Goal: Transaction & Acquisition: Subscribe to service/newsletter

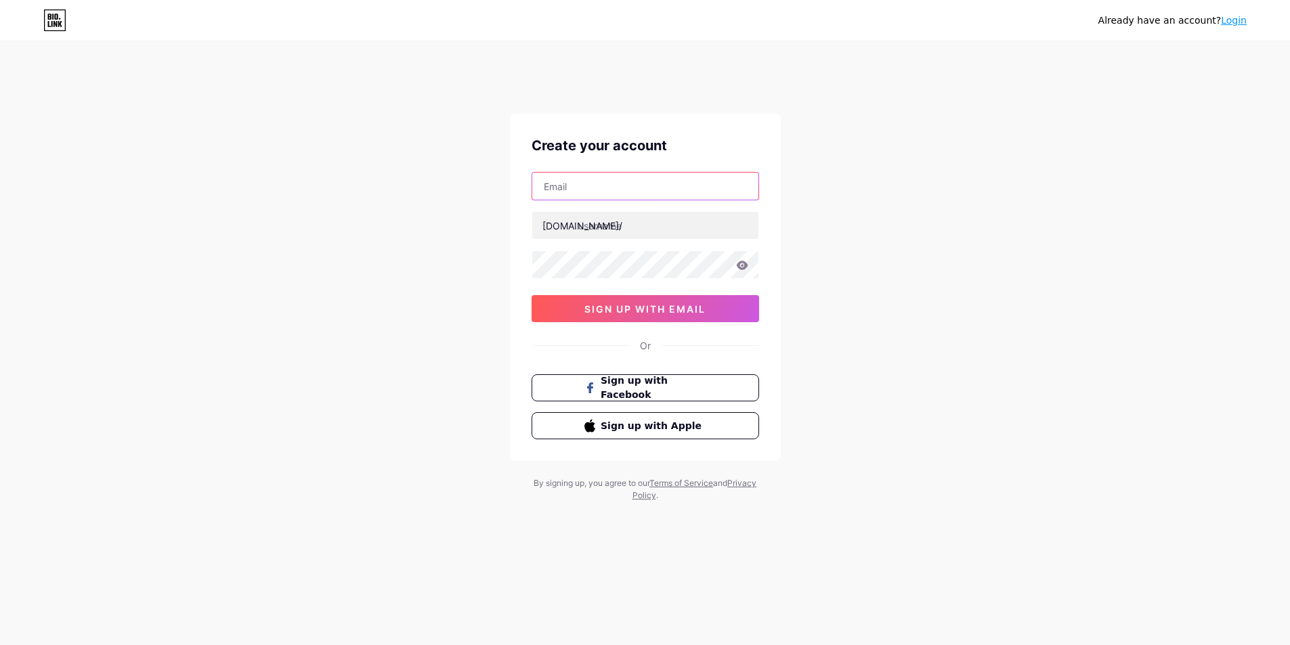
click at [583, 181] on input "text" at bounding box center [645, 186] width 226 height 27
type input "switchverdant@gmail.com"
click at [600, 227] on input "text" at bounding box center [645, 225] width 226 height 27
click at [200, 197] on div "Already have an account? Login Create your account switchverdant@gmail.com bio.…" at bounding box center [645, 286] width 1290 height 518
click at [594, 236] on input "text" at bounding box center [645, 225] width 226 height 27
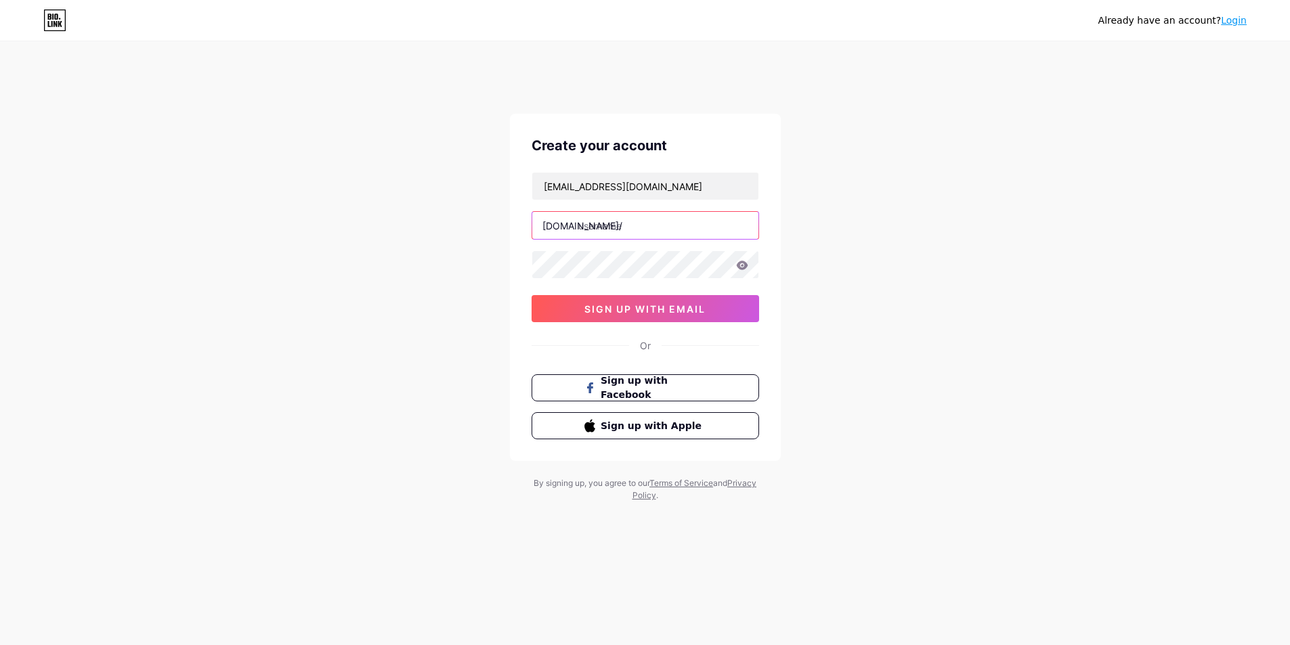
paste input "gorillatag"
click at [607, 228] on input "gorillatag" at bounding box center [645, 225] width 226 height 27
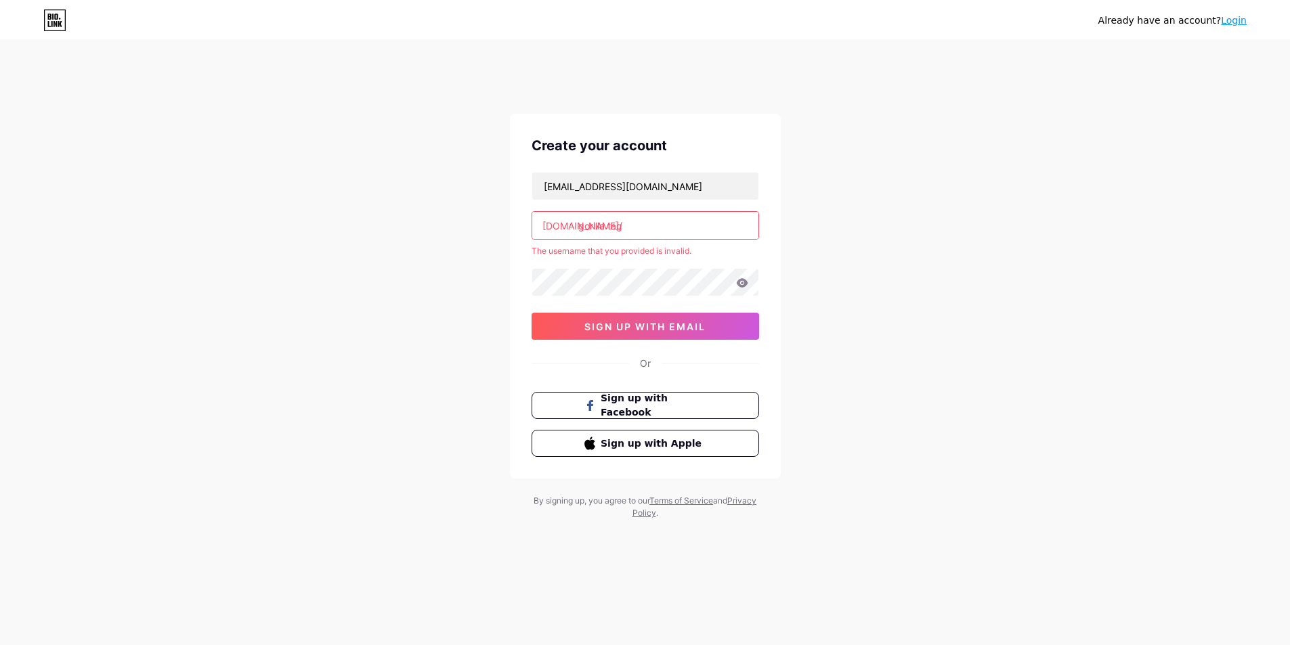
click at [577, 255] on div "The username that you provided is invalid." at bounding box center [644, 251] width 227 height 12
click at [648, 237] on input "gorilla tag" at bounding box center [645, 225] width 226 height 27
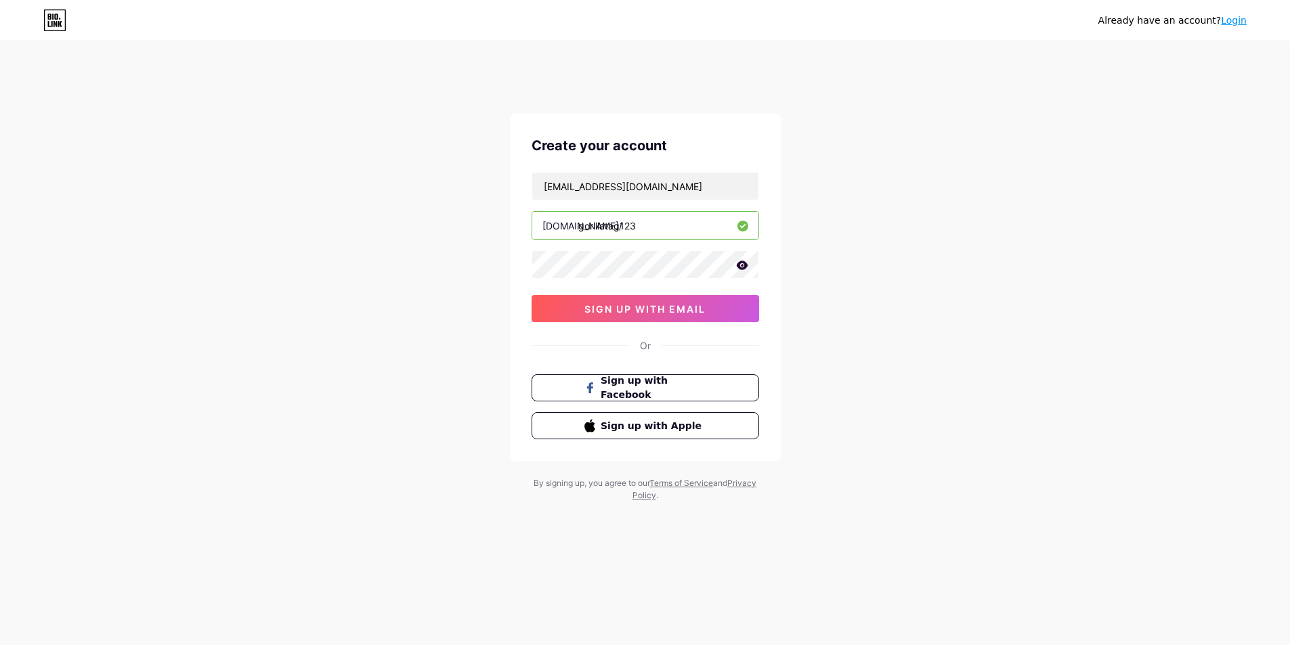
type input "gorillatag123"
click at [619, 316] on button "sign up with email" at bounding box center [644, 308] width 227 height 27
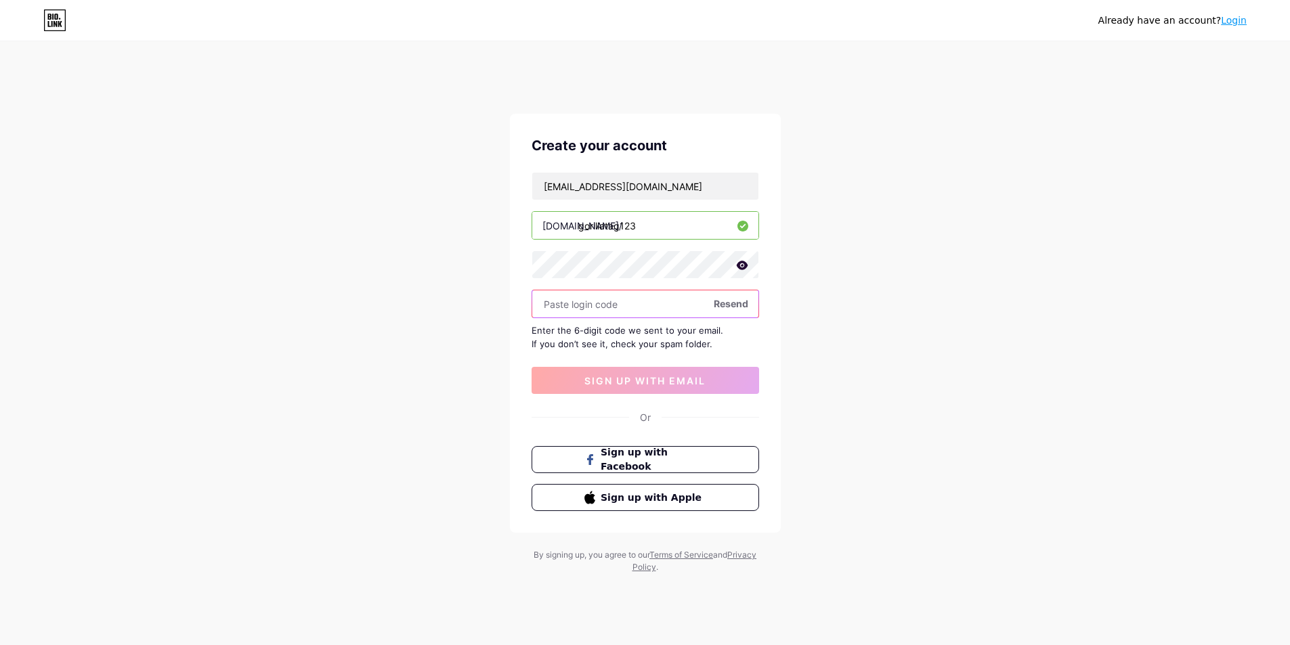
paste input "238949"
type input "238949"
click at [655, 389] on button "sign up with email" at bounding box center [644, 380] width 227 height 27
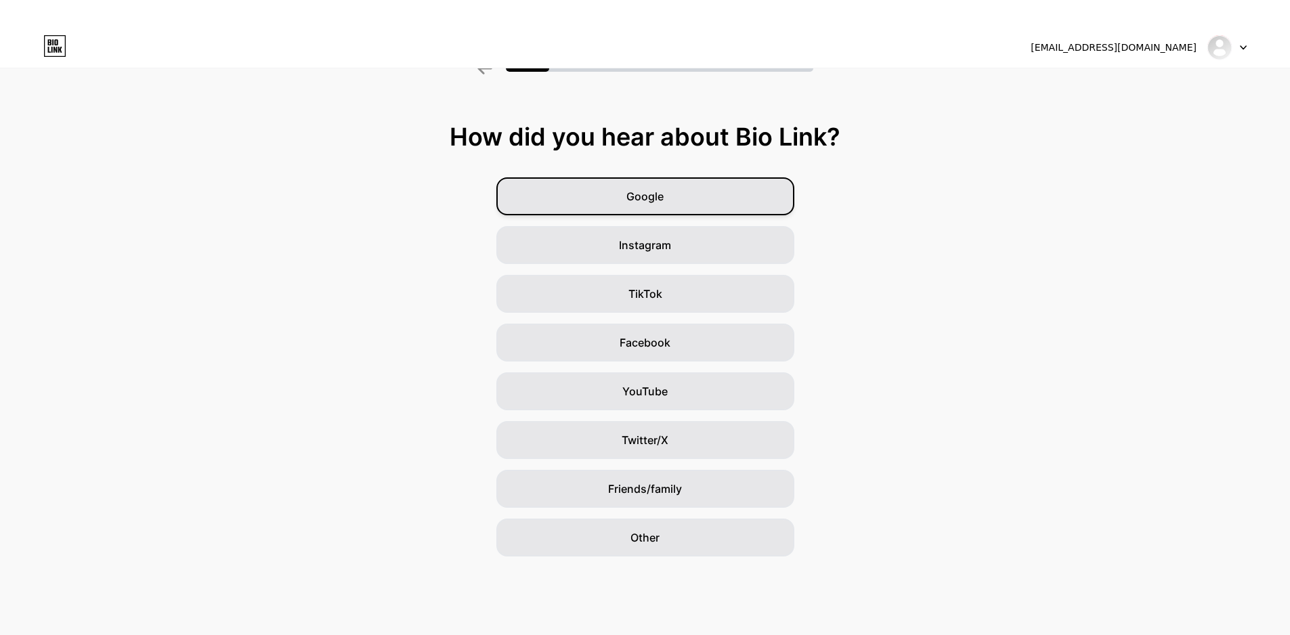
click at [656, 195] on span "Google" at bounding box center [644, 196] width 37 height 16
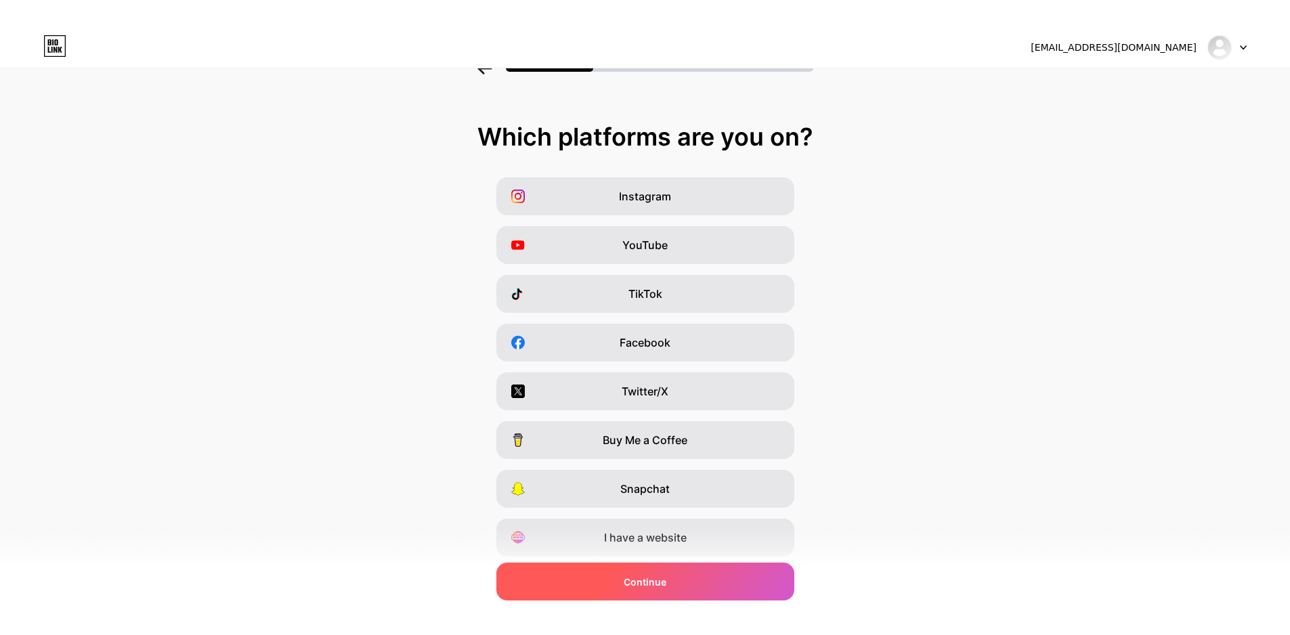
click at [661, 579] on span "Continue" at bounding box center [644, 582] width 43 height 14
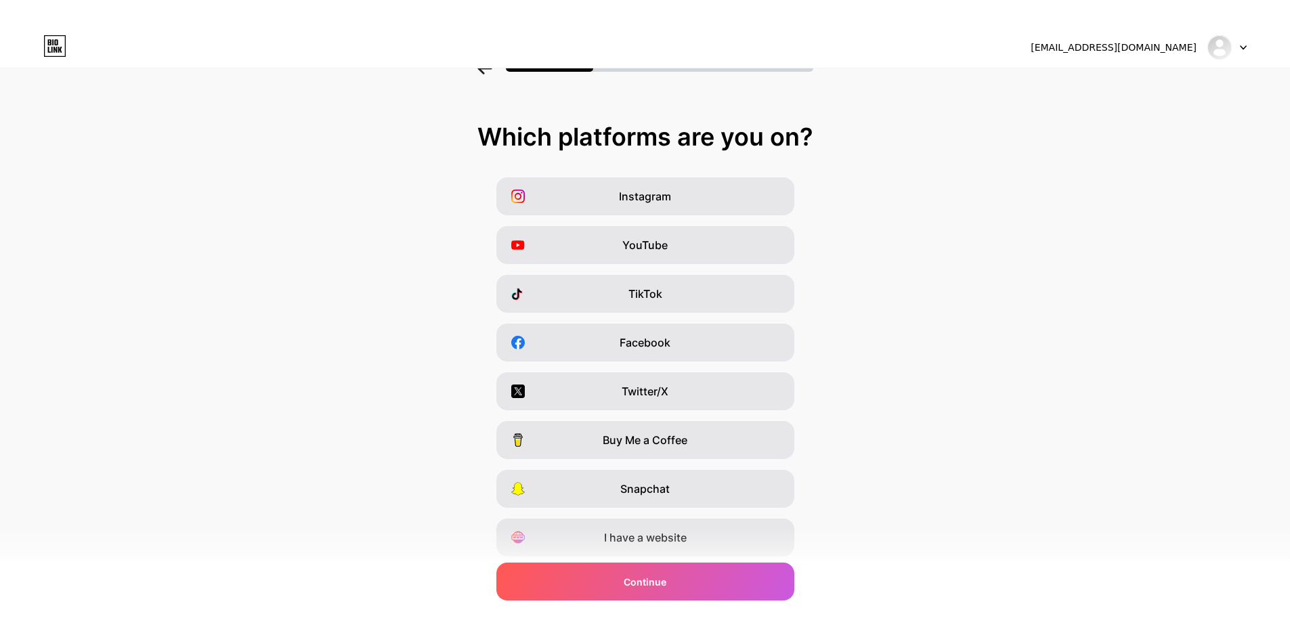
click at [487, 70] on icon at bounding box center [484, 68] width 15 height 12
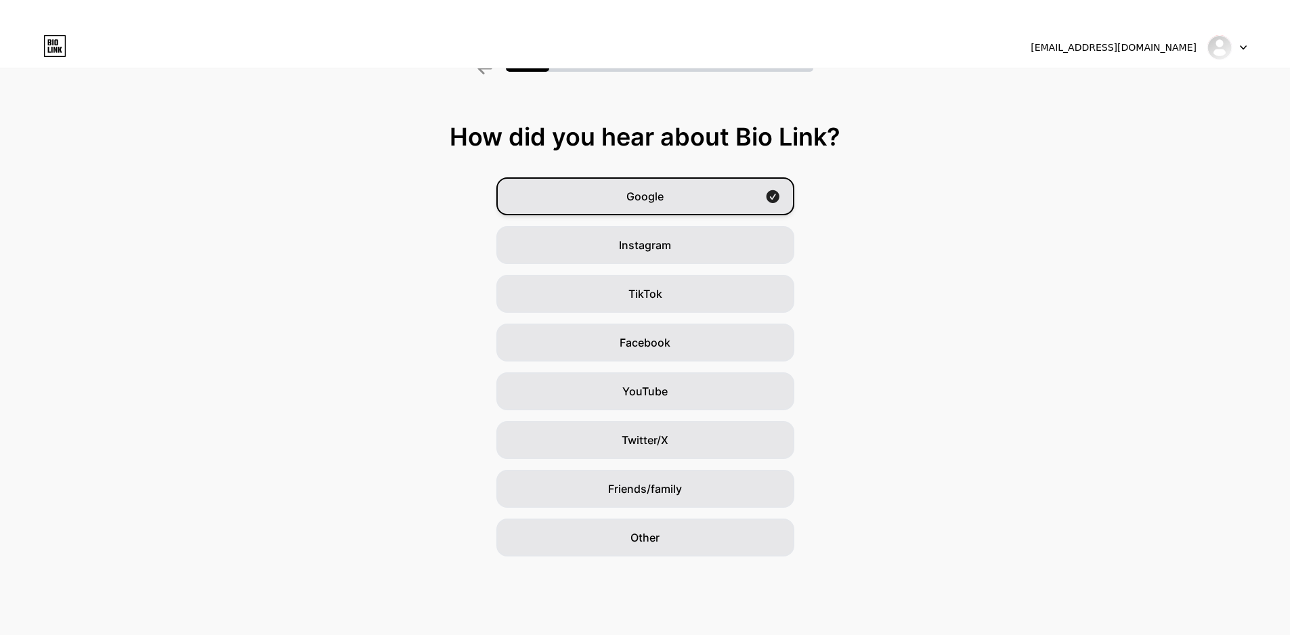
click at [656, 188] on span "Google" at bounding box center [644, 196] width 37 height 16
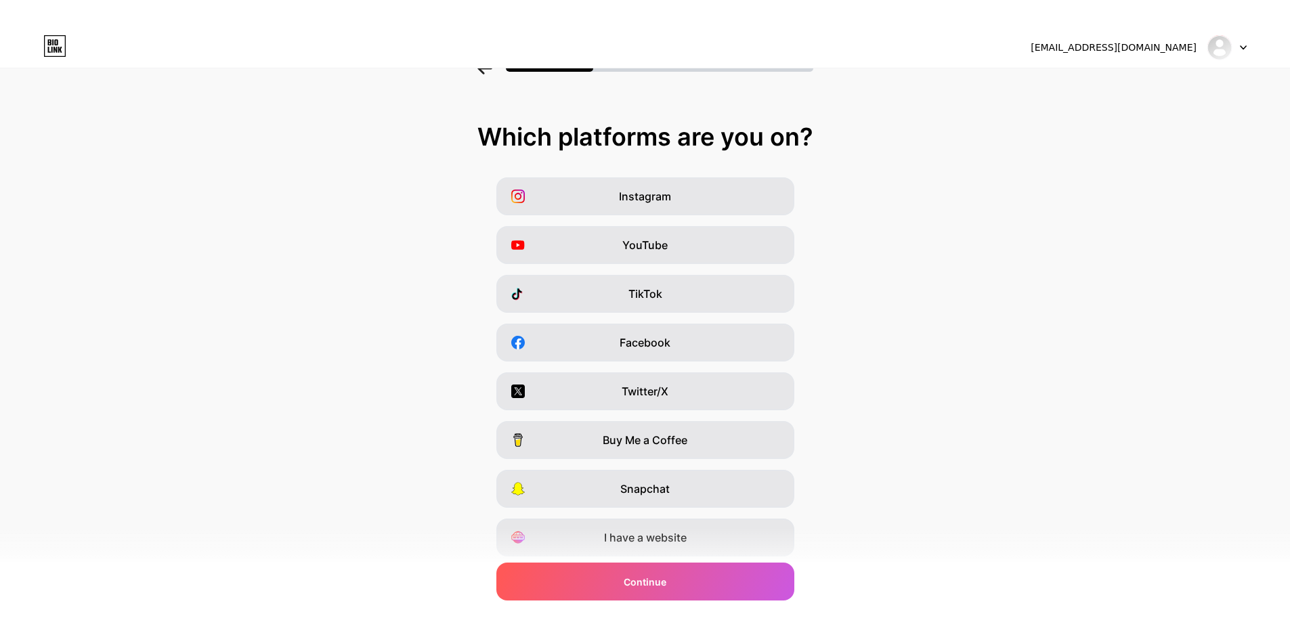
click at [640, 545] on span "I have a website" at bounding box center [645, 537] width 83 height 16
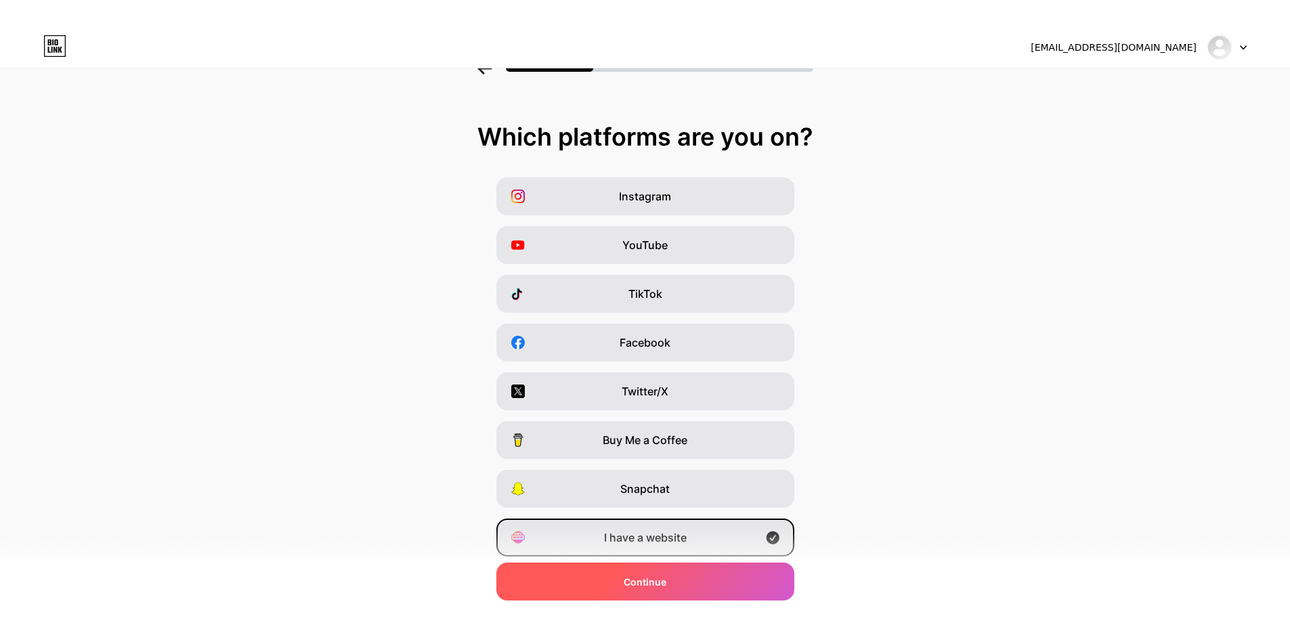
click at [646, 582] on span "Continue" at bounding box center [644, 582] width 43 height 14
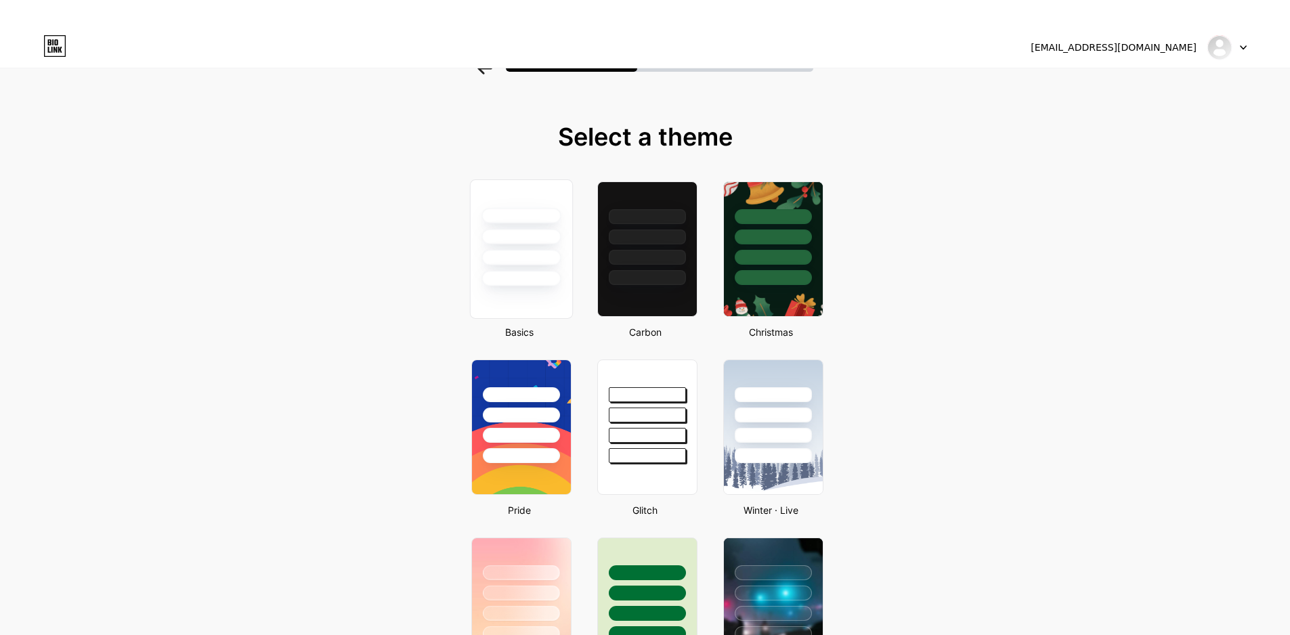
click at [529, 261] on div at bounding box center [520, 258] width 79 height 16
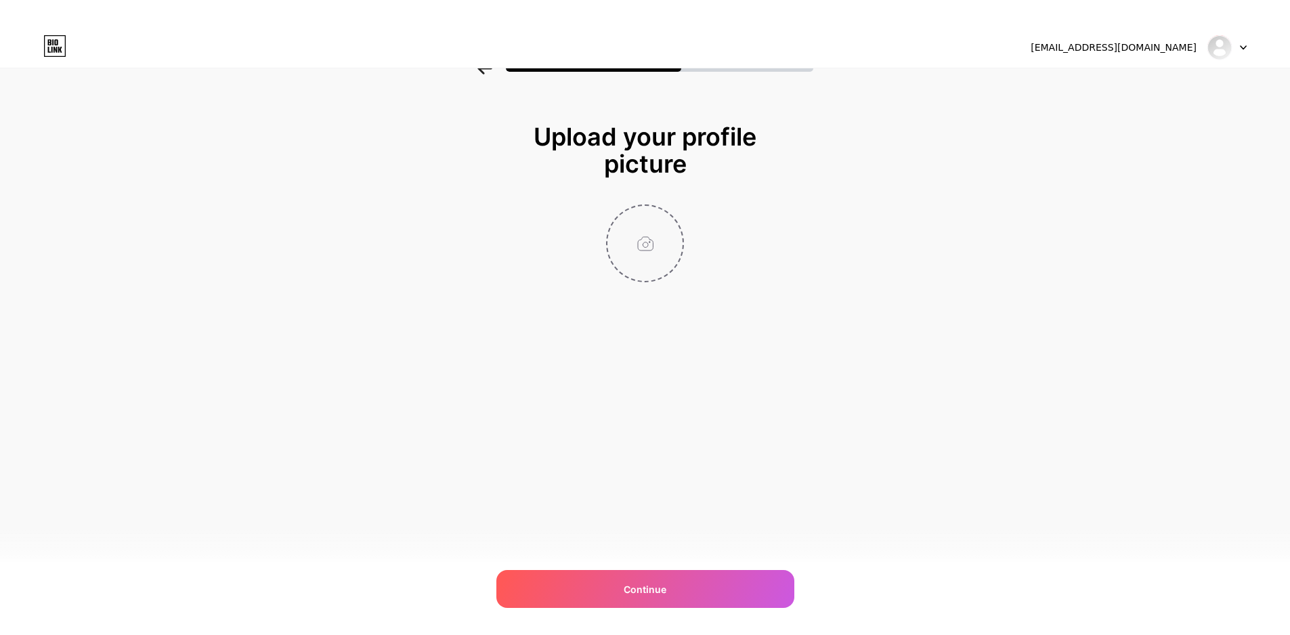
click at [657, 256] on input "file" at bounding box center [644, 243] width 75 height 75
type input "C:\fakepath\screenshot_1757477798.png"
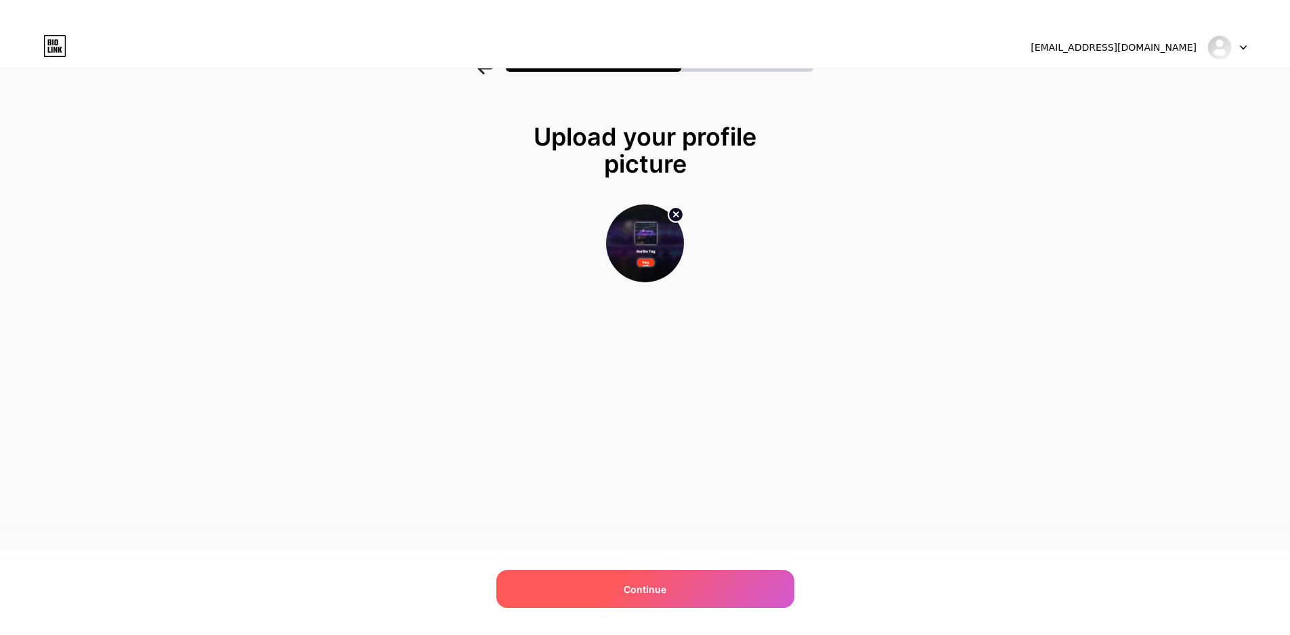
click at [650, 584] on span "Continue" at bounding box center [644, 589] width 43 height 14
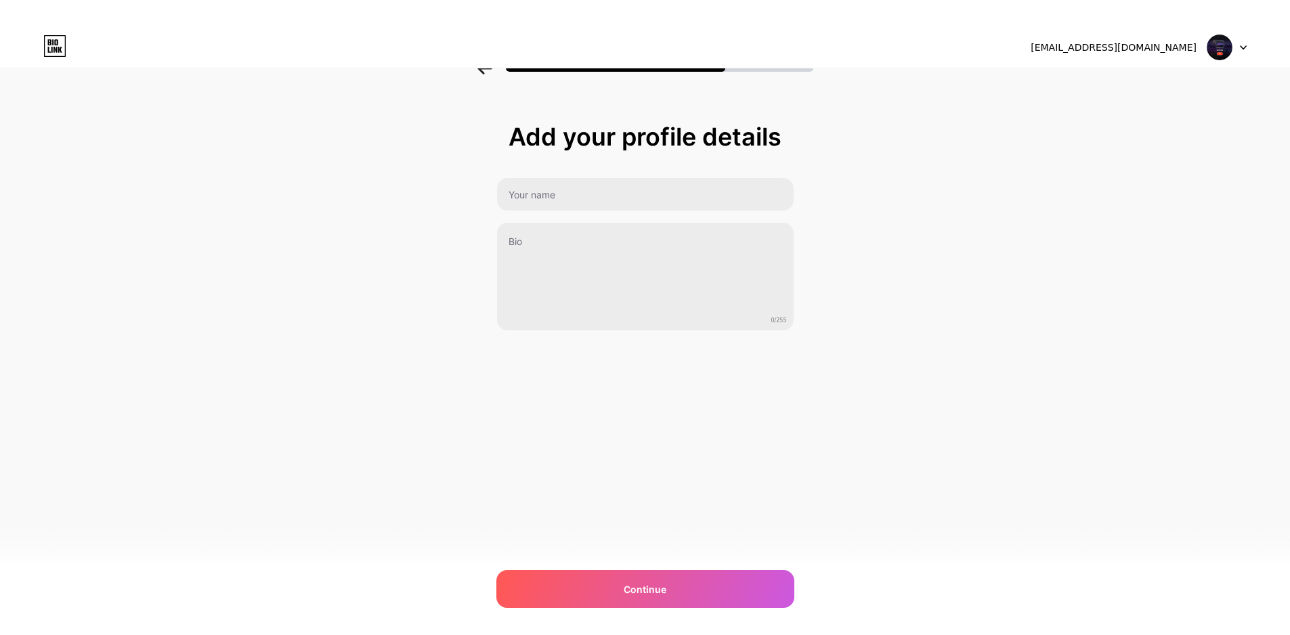
click at [549, 172] on div "Add your profile details 0/255 Continue Error" at bounding box center [645, 227] width 298 height 208
drag, startPoint x: 549, startPoint y: 197, endPoint x: 549, endPoint y: 206, distance: 9.5
click at [549, 197] on input "text" at bounding box center [644, 194] width 299 height 32
type input "gorilla tag"
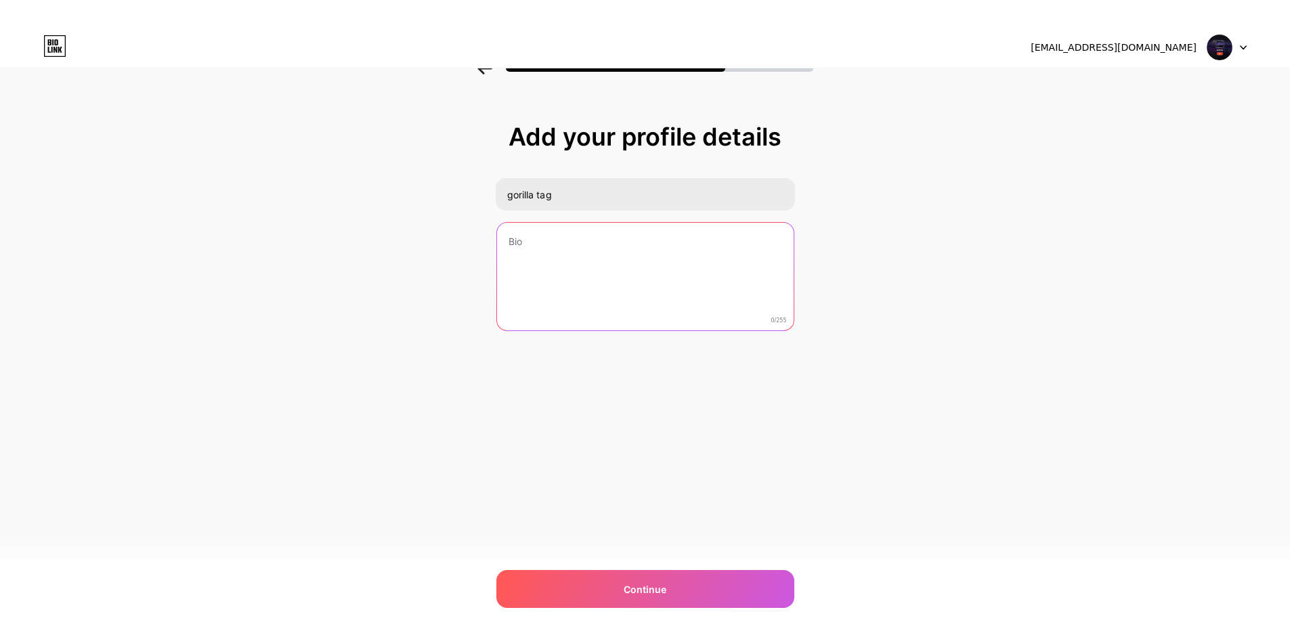
click at [537, 268] on textarea at bounding box center [645, 277] width 296 height 109
paste textarea "Beyond classic tag, Gorilla Tag features diverse modes like Infection (a zombie…"
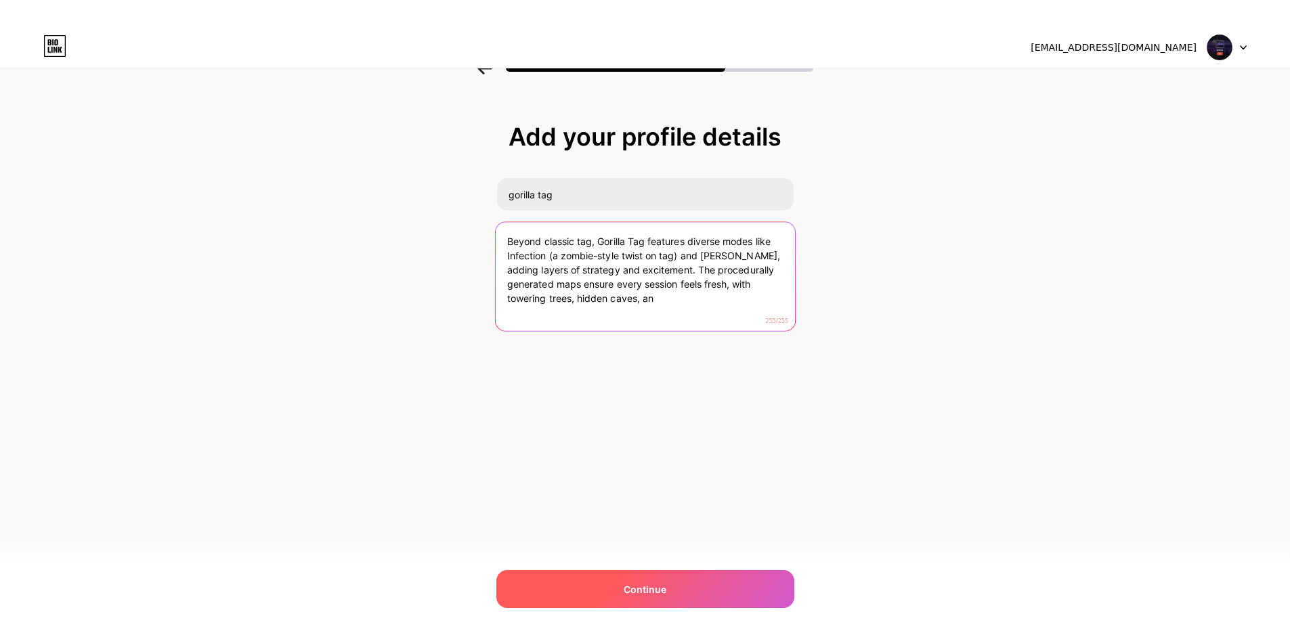
type textarea "Beyond classic tag, Gorilla Tag features diverse modes like Infection (a zombie…"
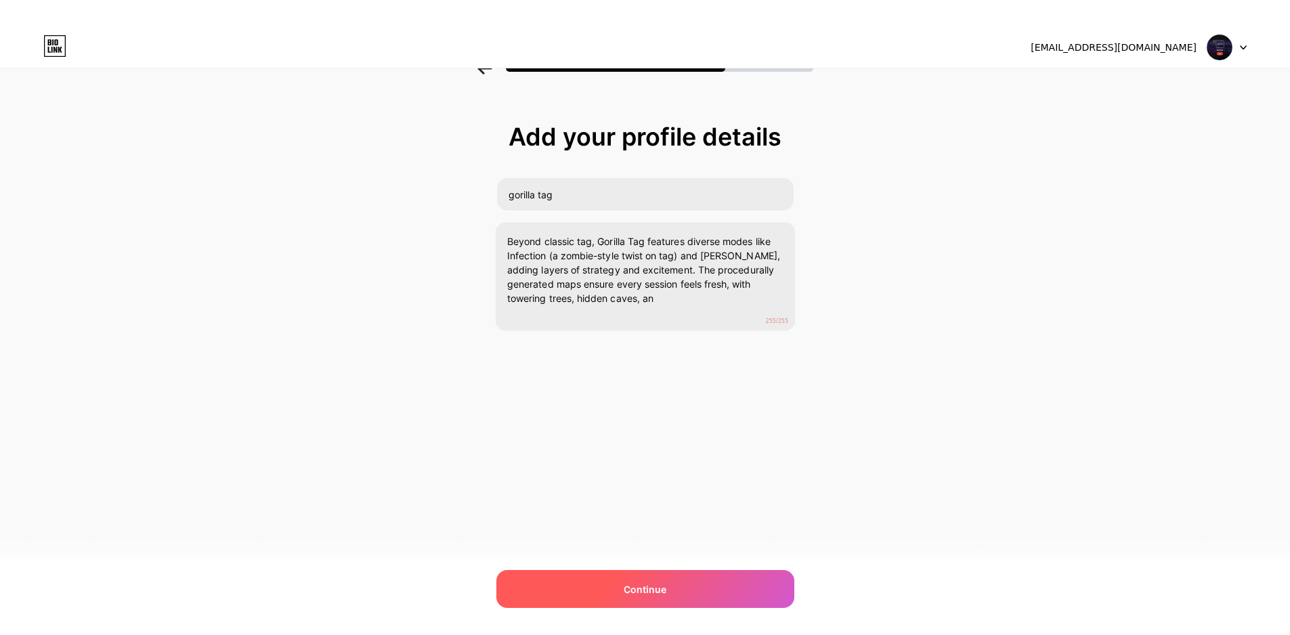
click at [634, 593] on span "Continue" at bounding box center [644, 589] width 43 height 14
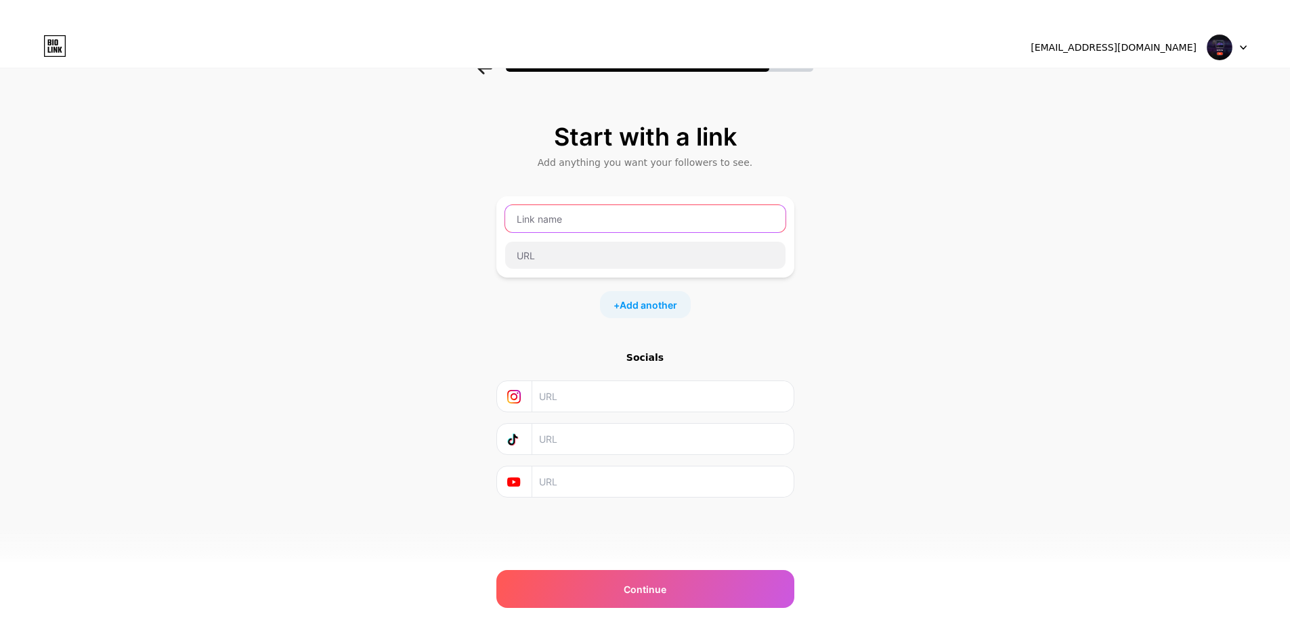
click at [575, 219] on input "text" at bounding box center [645, 218] width 280 height 27
drag, startPoint x: 258, startPoint y: 141, endPoint x: 268, endPoint y: 138, distance: 10.7
click at [258, 141] on div "Start with a link Add anything you want your followers to see. + Add another So…" at bounding box center [645, 327] width 1290 height 476
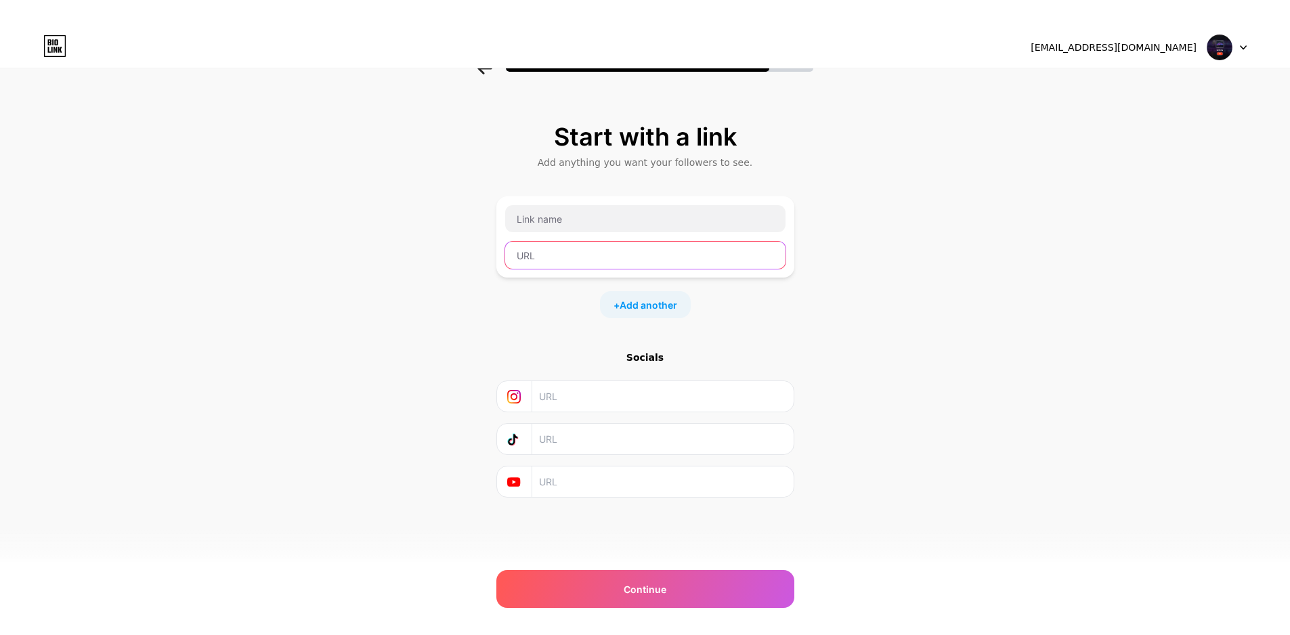
click at [590, 254] on input "text" at bounding box center [645, 255] width 280 height 27
paste input "https://gorillatag.io"
type input "https://gorillatag.io"
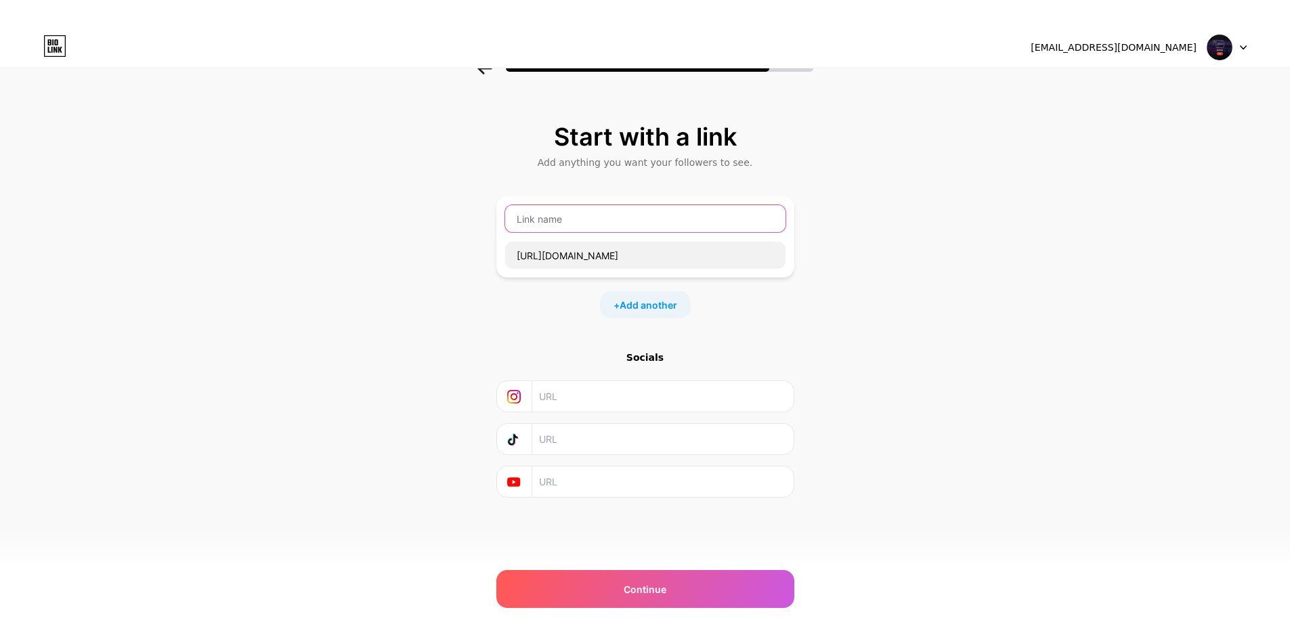
click at [577, 218] on input "text" at bounding box center [645, 218] width 280 height 27
click at [271, 194] on div "Start with a link Add anything you want your followers to see. https://gorillat…" at bounding box center [645, 327] width 1290 height 476
click at [548, 218] on input "text" at bounding box center [645, 218] width 280 height 27
paste input "gorilla tag"
type input "gorilla tag"
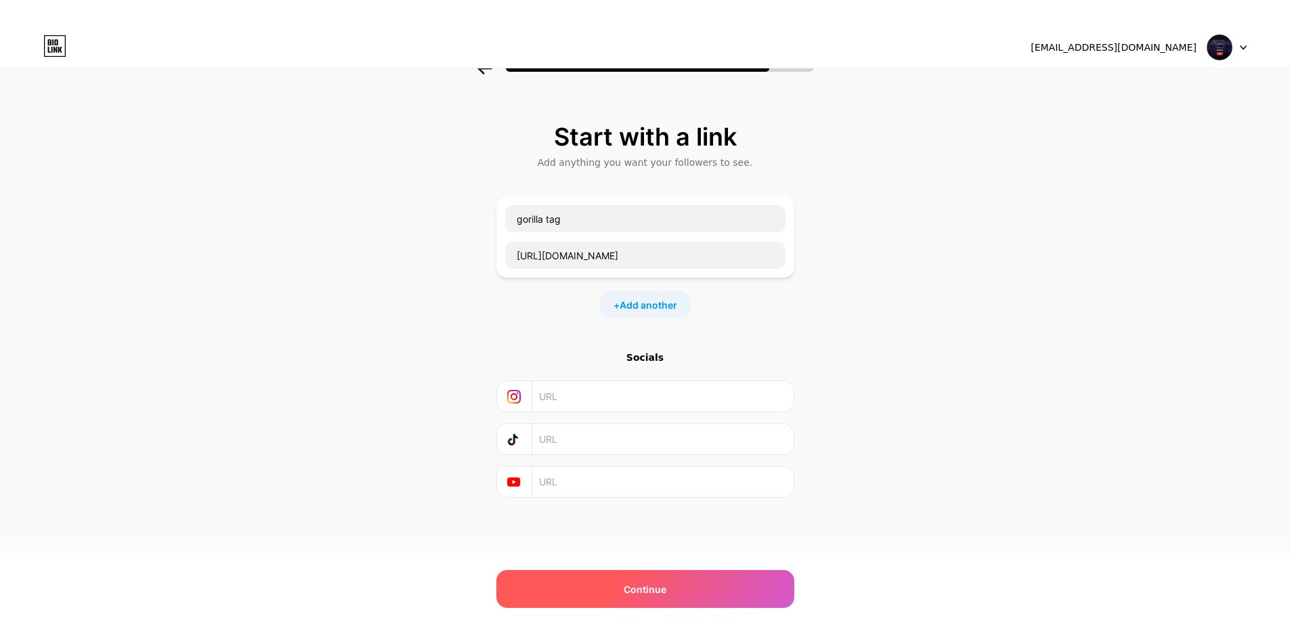
click at [659, 588] on span "Continue" at bounding box center [644, 589] width 43 height 14
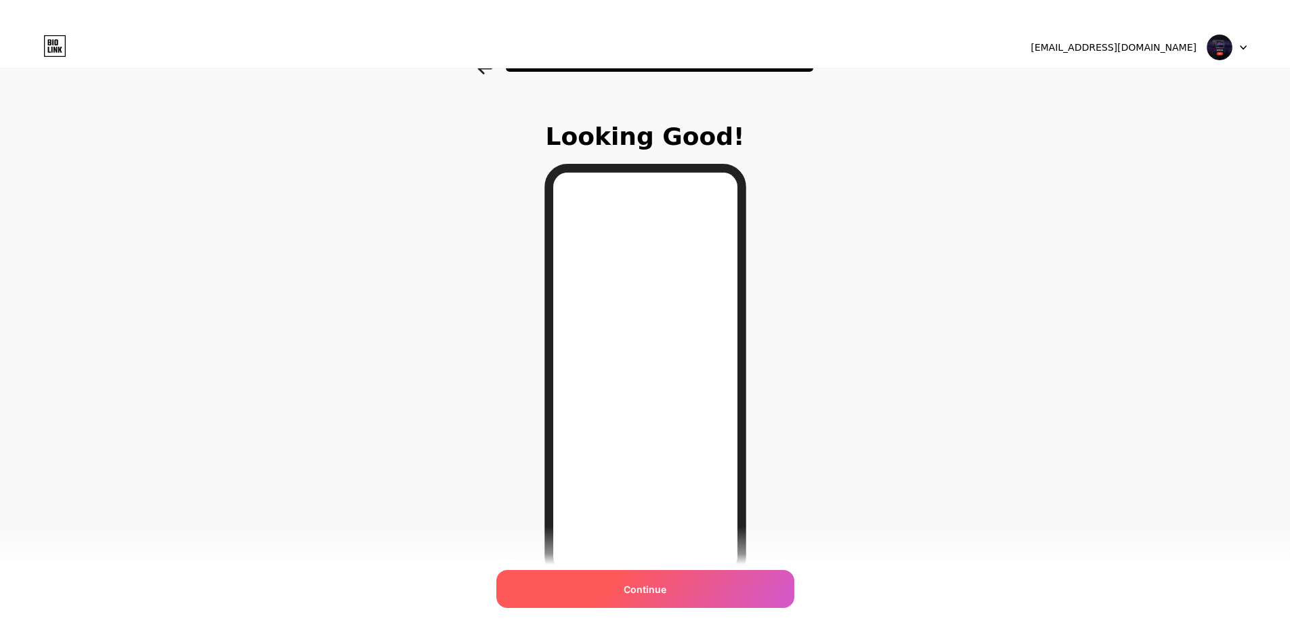
click at [666, 589] on span "Continue" at bounding box center [644, 589] width 43 height 14
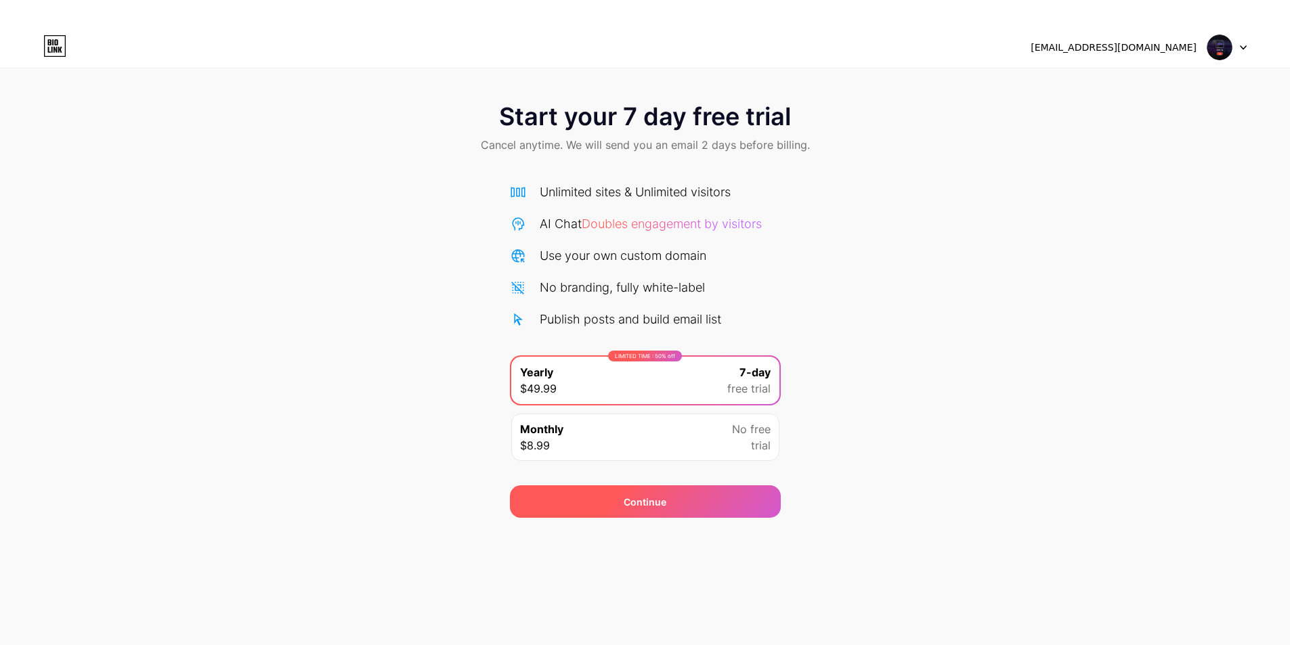
click at [658, 496] on div "Continue" at bounding box center [644, 502] width 43 height 14
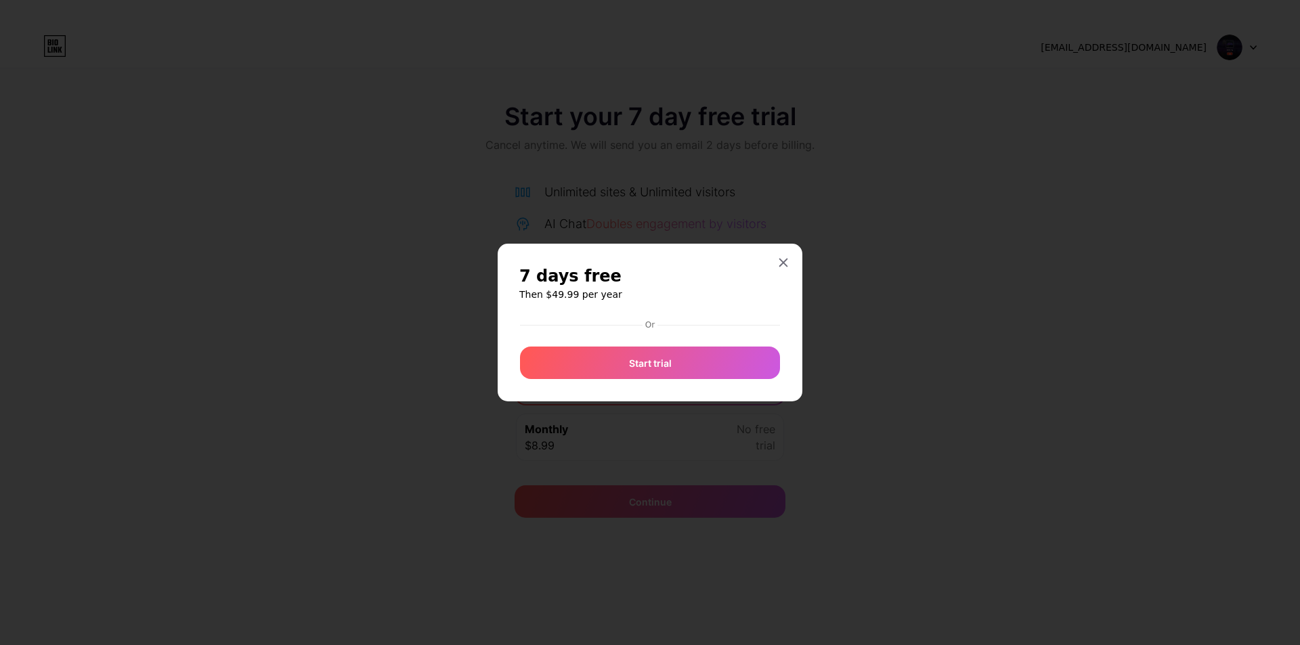
click at [636, 437] on div at bounding box center [650, 322] width 1300 height 645
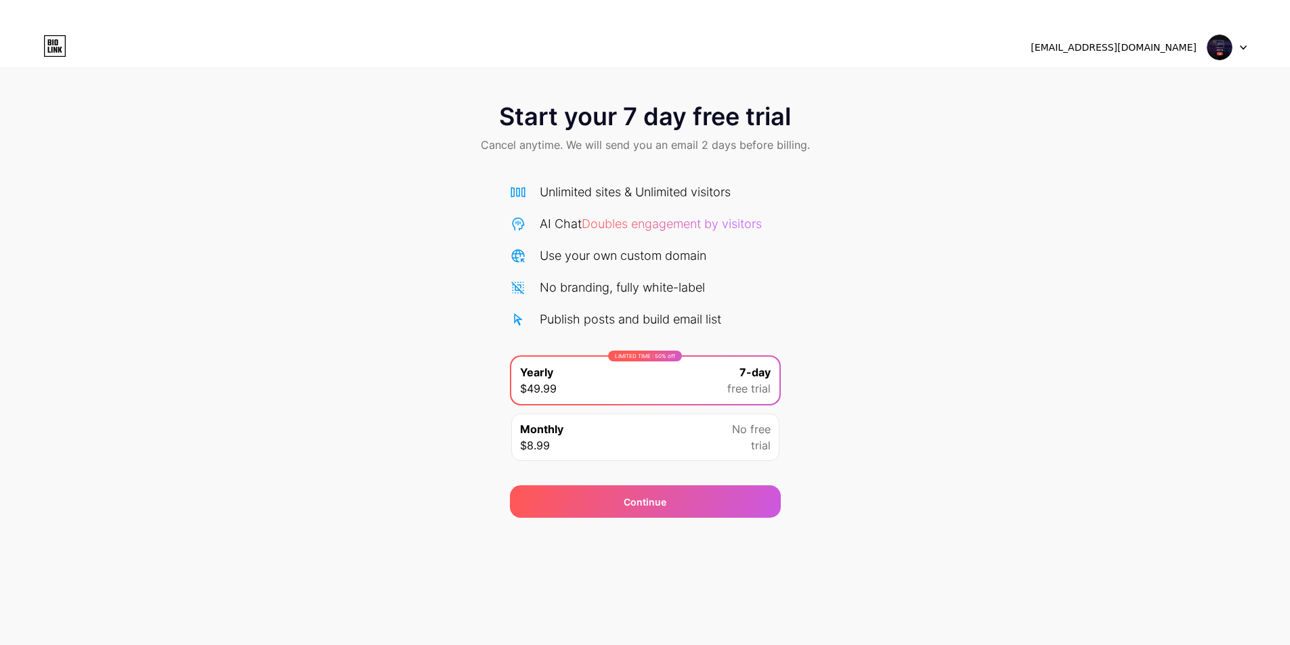
click at [642, 436] on div "Monthly $8.99 No free trial" at bounding box center [645, 437] width 268 height 47
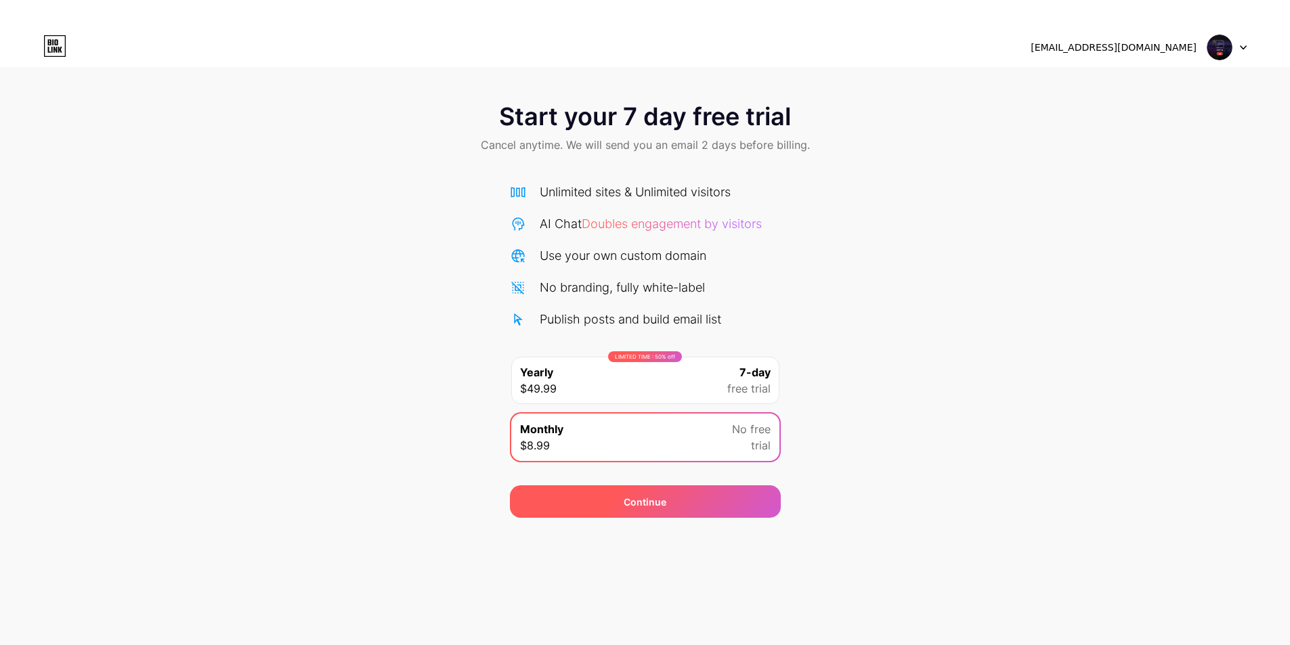
click at [658, 492] on div "Continue" at bounding box center [645, 501] width 271 height 32
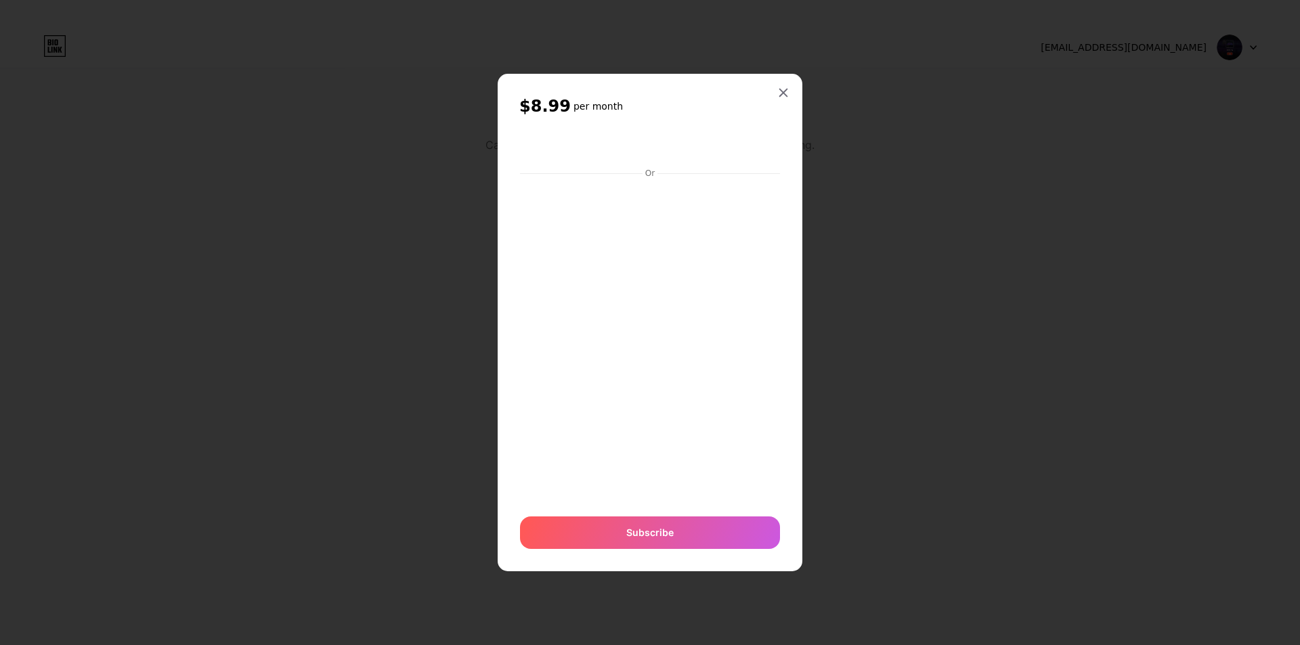
click at [777, 80] on div "$8.99 per month Or Subscribe" at bounding box center [650, 322] width 305 height 497
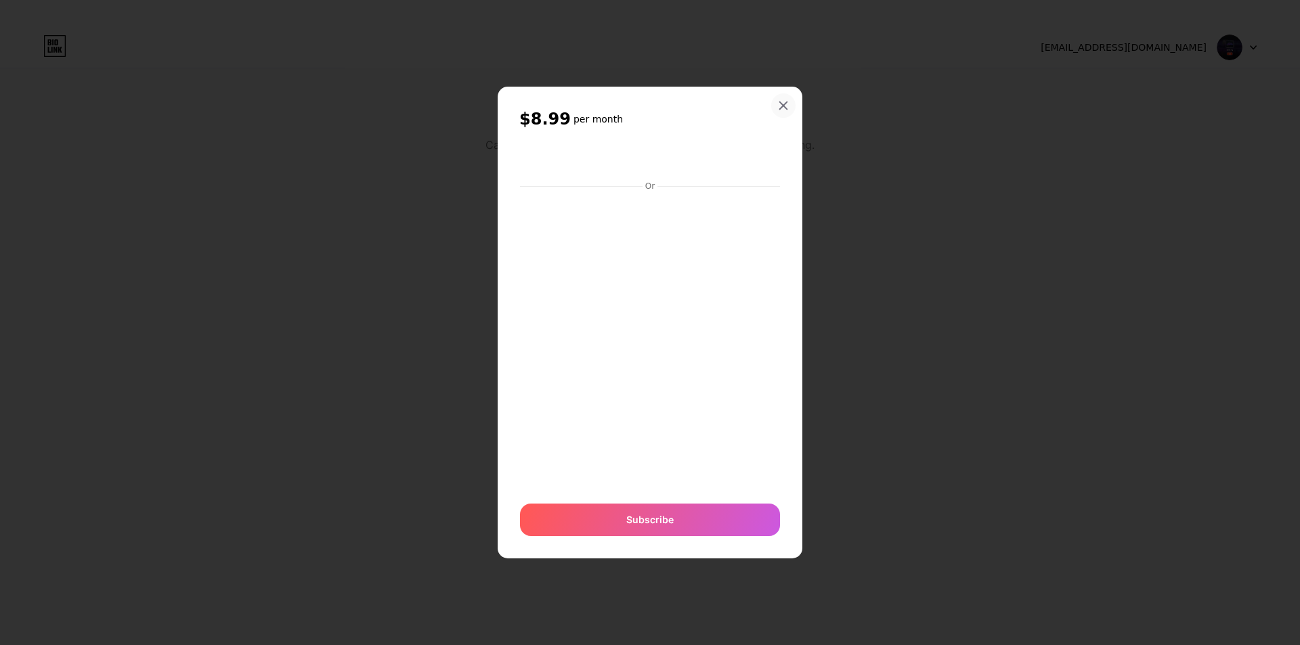
click at [778, 97] on div at bounding box center [783, 105] width 24 height 24
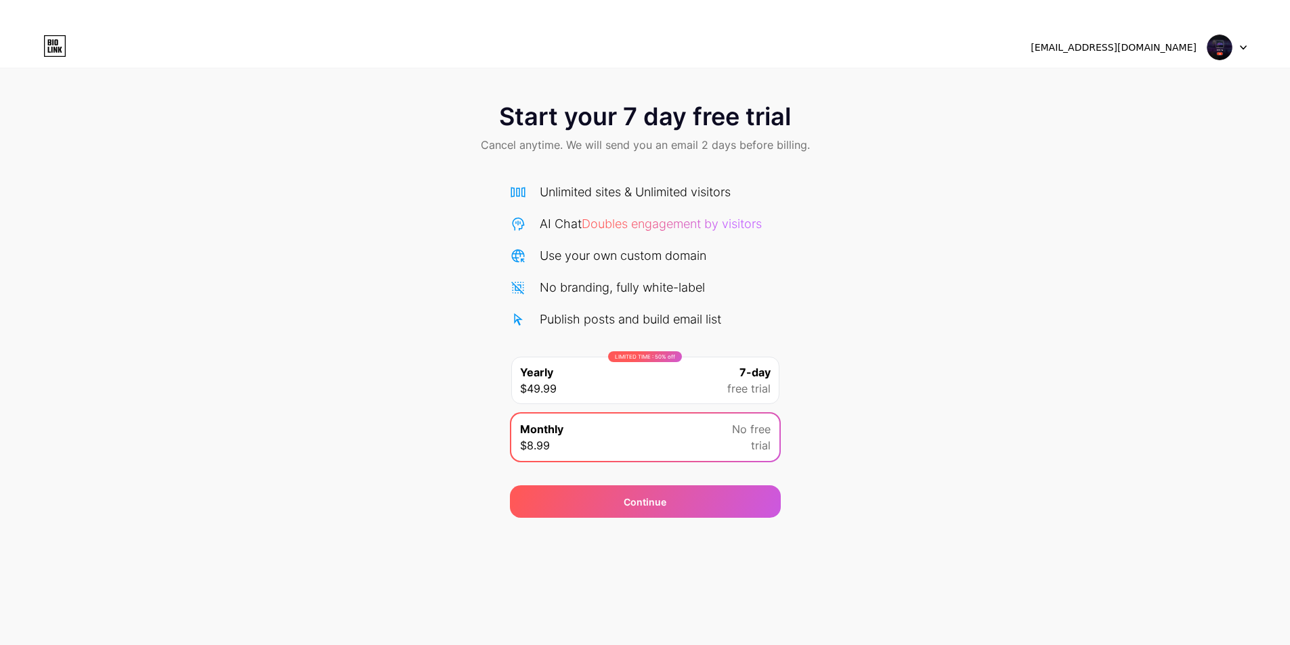
drag, startPoint x: 1110, startPoint y: 225, endPoint x: 1136, endPoint y: 198, distance: 36.9
click at [1114, 225] on div "Start your 7 day free trial Cancel anytime. We will send you an email 2 days be…" at bounding box center [645, 303] width 1290 height 428
click at [1213, 47] on img at bounding box center [1219, 48] width 26 height 26
click at [592, 385] on div "LIMITED TIME : 50% off Yearly $49.99 7-day free trial" at bounding box center [645, 380] width 268 height 47
click at [654, 256] on div "Use your own custom domain" at bounding box center [623, 255] width 167 height 18
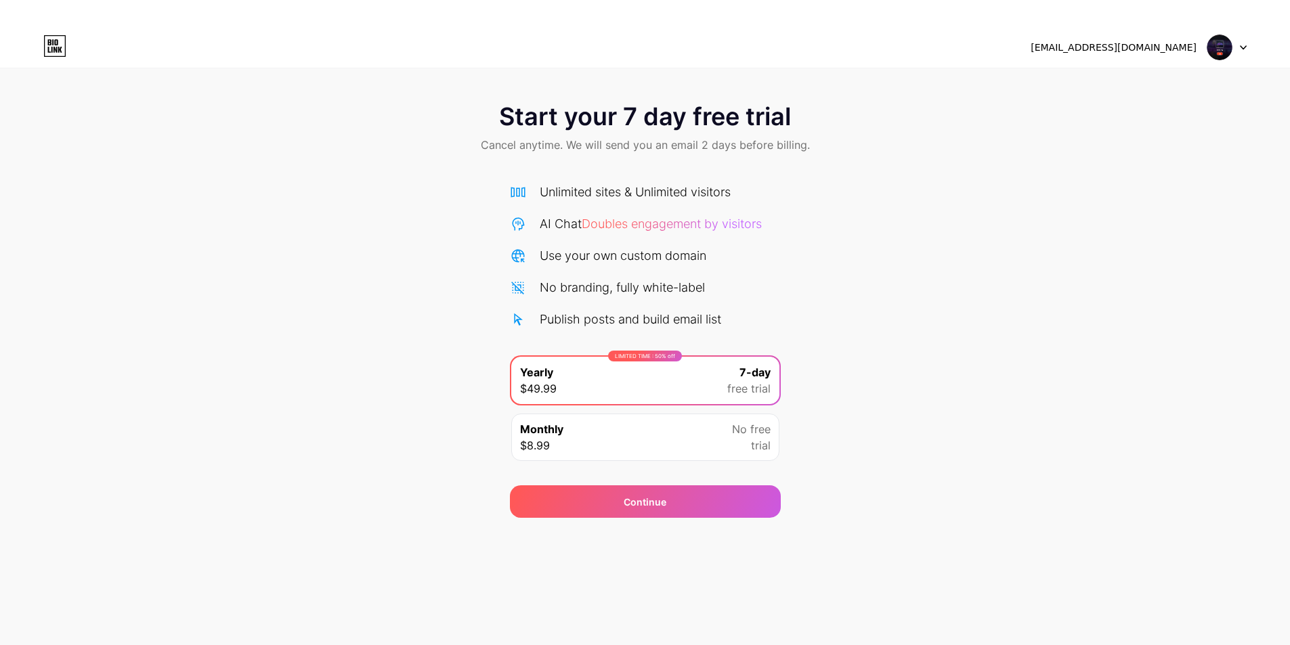
click at [607, 188] on div "Unlimited sites & Unlimited visitors" at bounding box center [635, 192] width 191 height 18
click at [590, 139] on span "Cancel anytime. We will send you an email 2 days before billing." at bounding box center [645, 145] width 329 height 16
click at [690, 118] on span "Start your 7 day free trial" at bounding box center [645, 116] width 292 height 27
click at [636, 499] on div "Continue" at bounding box center [644, 502] width 43 height 14
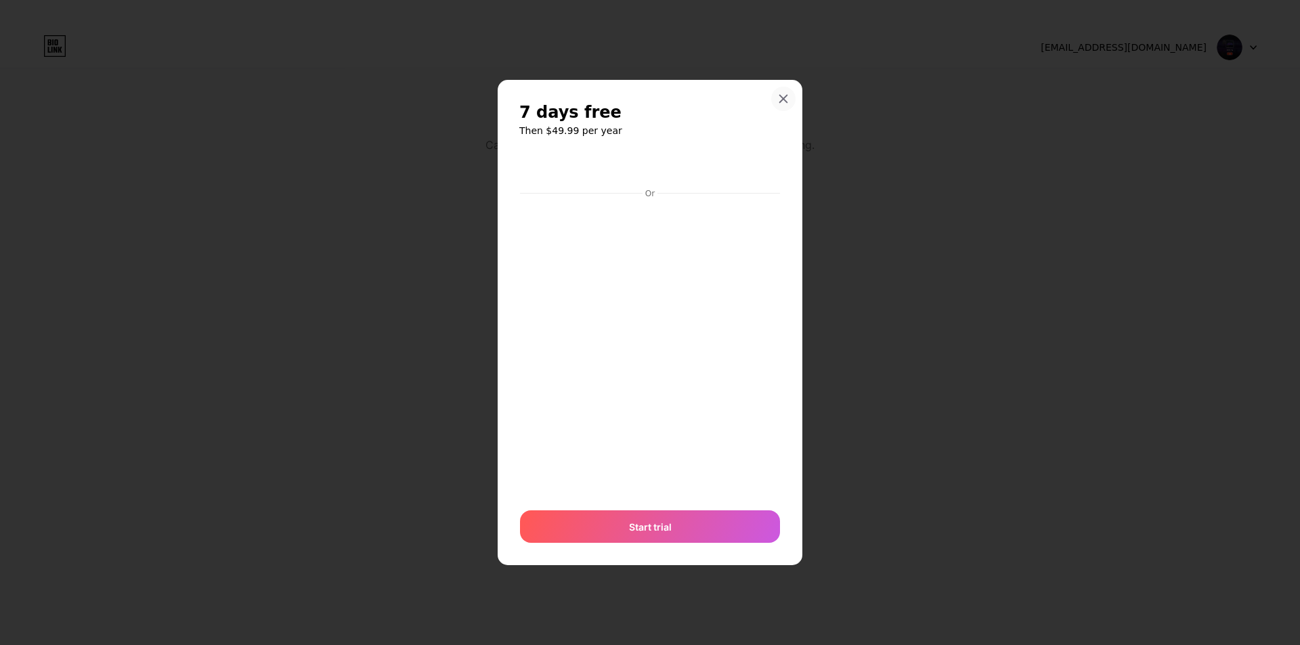
click at [782, 88] on div at bounding box center [783, 99] width 24 height 24
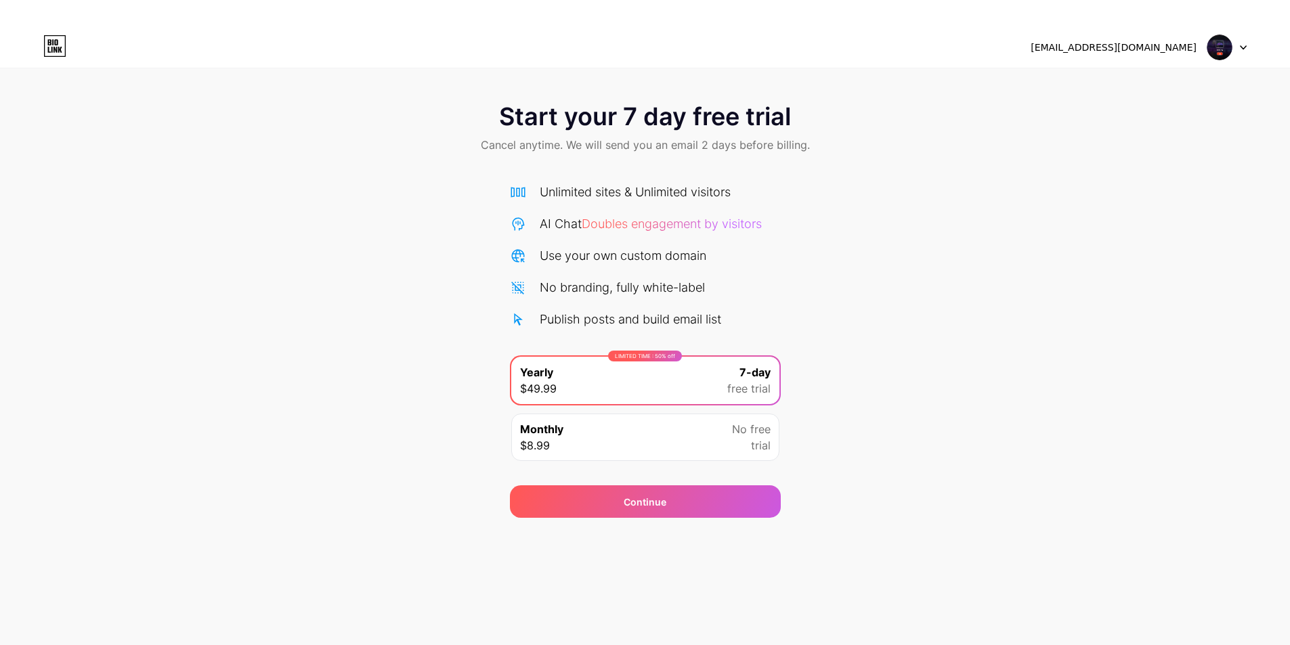
click at [586, 321] on div "Publish posts and build email list" at bounding box center [630, 319] width 181 height 18
click at [1215, 52] on img at bounding box center [1219, 48] width 26 height 26
click at [1187, 49] on div "switchverdant@gmail.com" at bounding box center [1113, 48] width 166 height 14
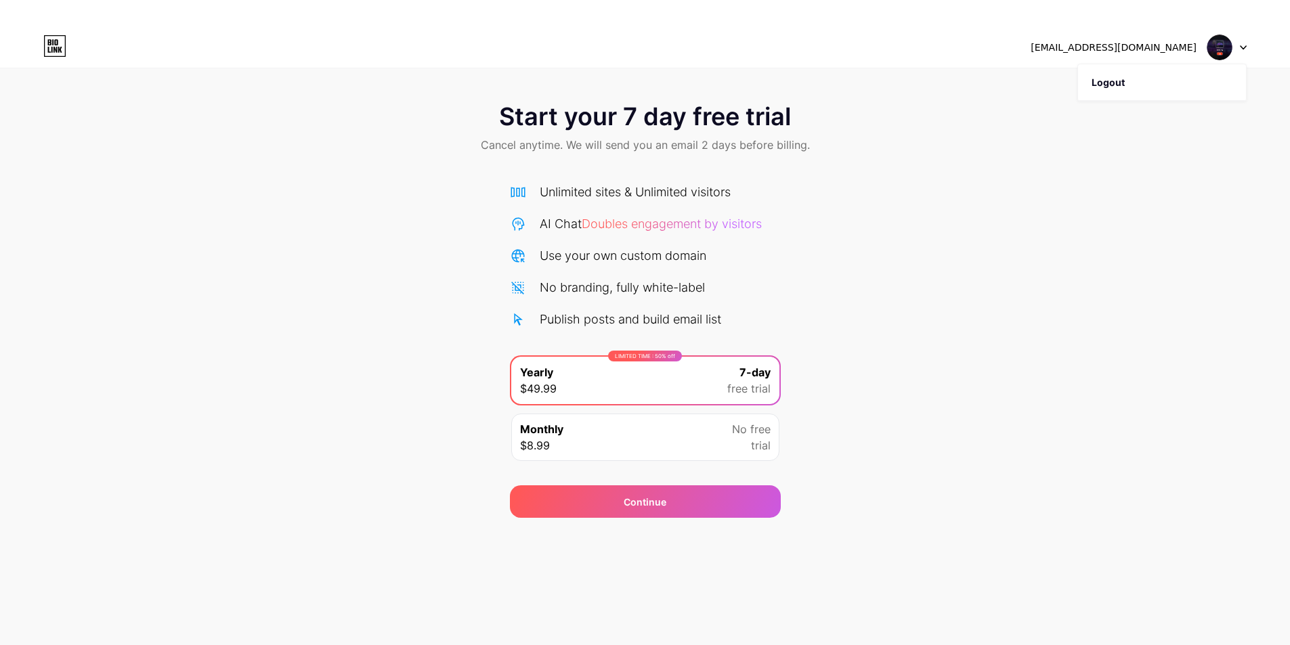
click at [1149, 48] on div "switchverdant@gmail.com" at bounding box center [1113, 48] width 166 height 14
click at [1246, 43] on div "switchverdant@gmail.com Logout" at bounding box center [645, 47] width 1290 height 24
click at [1240, 45] on icon at bounding box center [1242, 47] width 7 height 5
click at [53, 49] on icon at bounding box center [54, 50] width 3 height 6
